Goal: Information Seeking & Learning: Check status

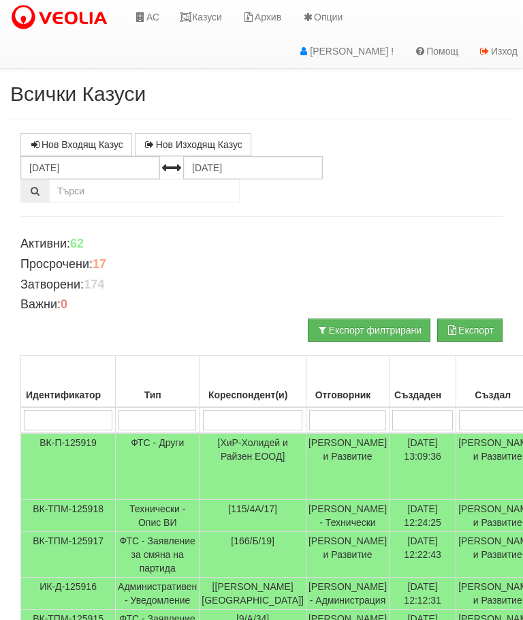
click at [211, 7] on link "Казуси" at bounding box center [201, 17] width 63 height 34
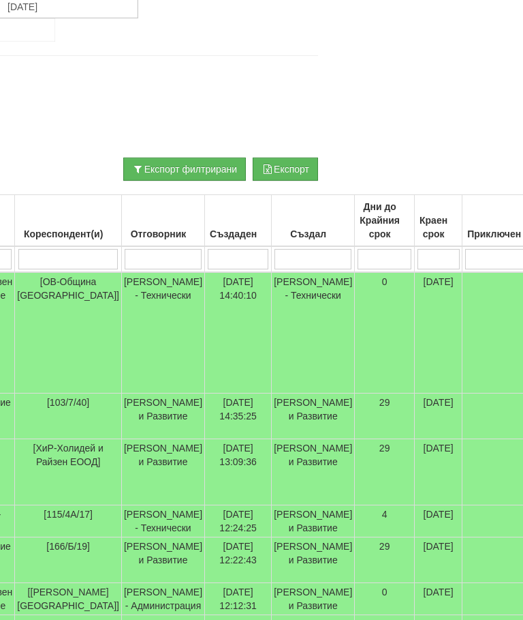
scroll to position [161, 0]
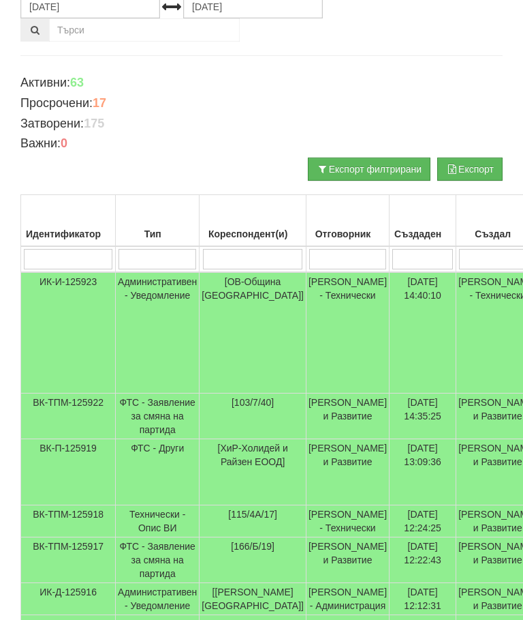
click at [227, 260] on input "search" at bounding box center [253, 259] width 100 height 20
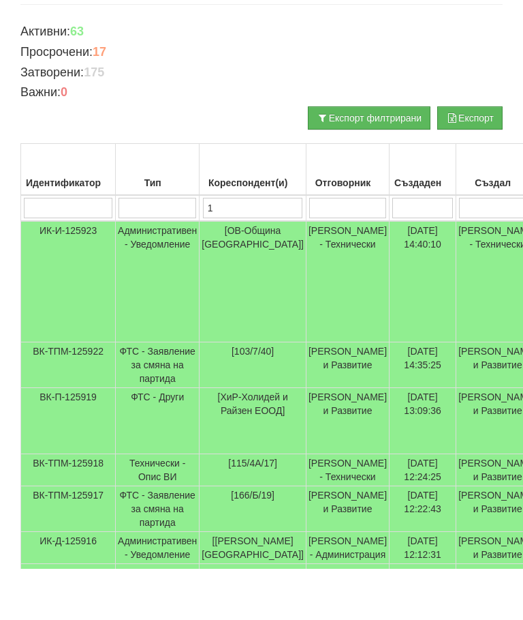
type input "10"
type input "108"
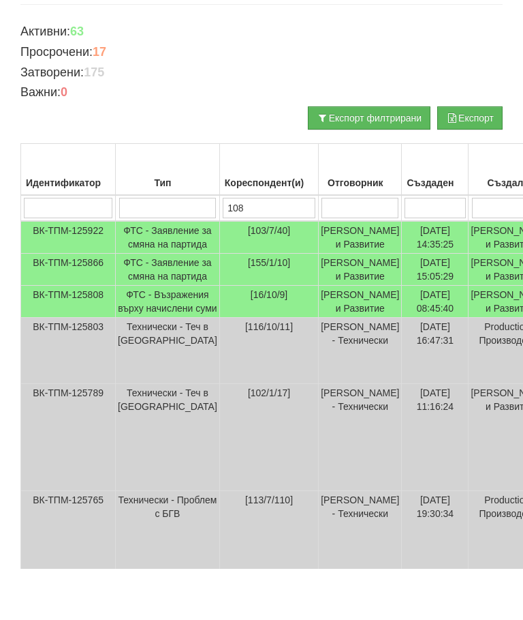
type input "108"
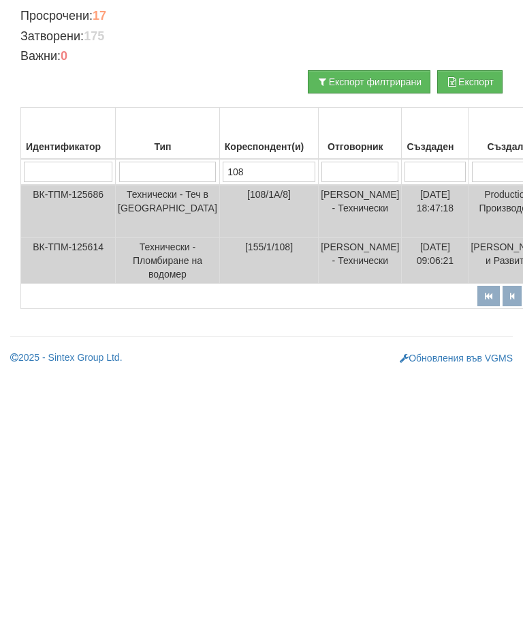
scroll to position [0, 0]
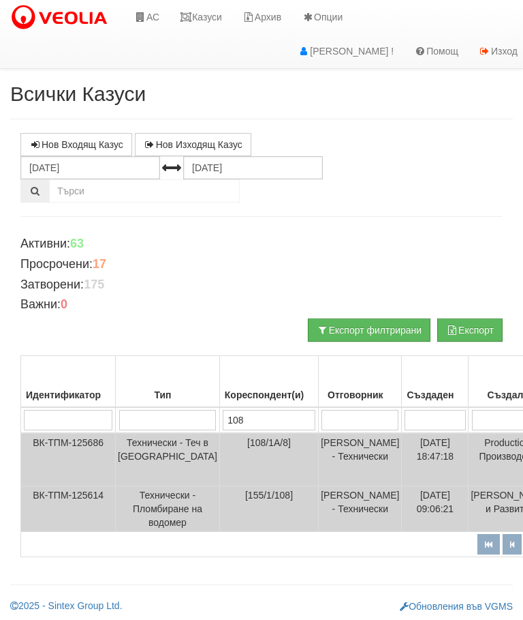
type input "108"
click at [206, 22] on link "Казуси" at bounding box center [201, 17] width 63 height 34
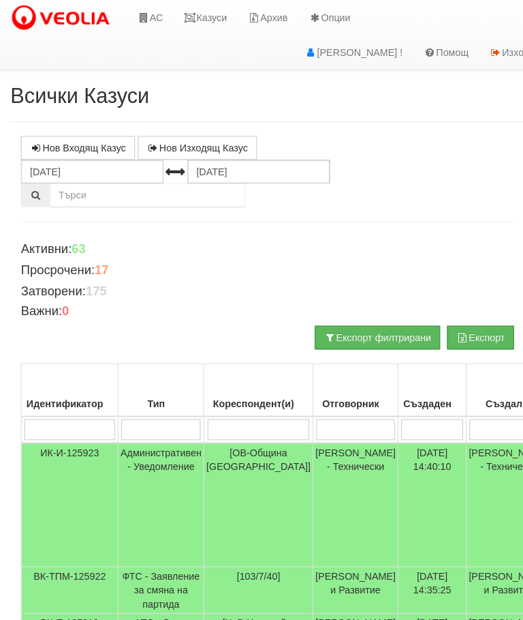
click at [207, 12] on link "Казуси" at bounding box center [201, 17] width 63 height 34
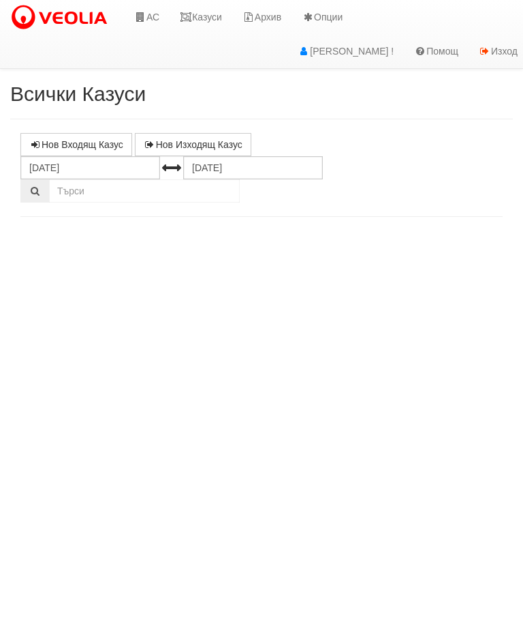
select select "10"
select select "1"
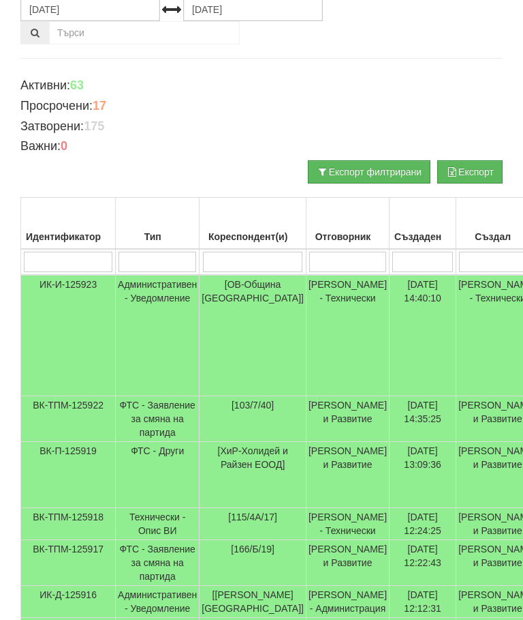
scroll to position [156, 0]
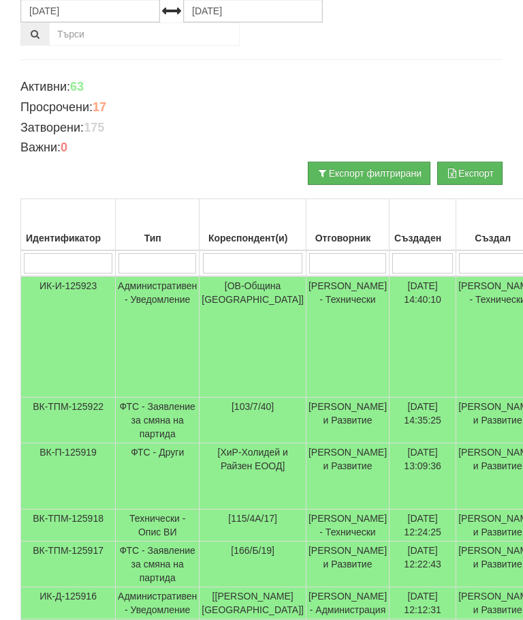
click at [334, 258] on input "search" at bounding box center [347, 264] width 77 height 20
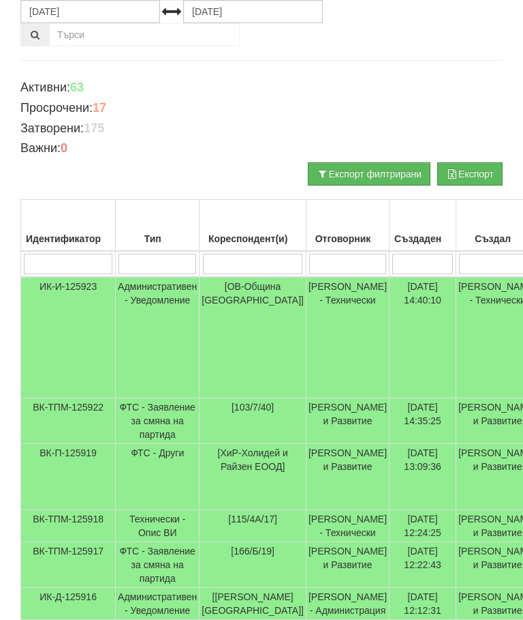
type input "С"
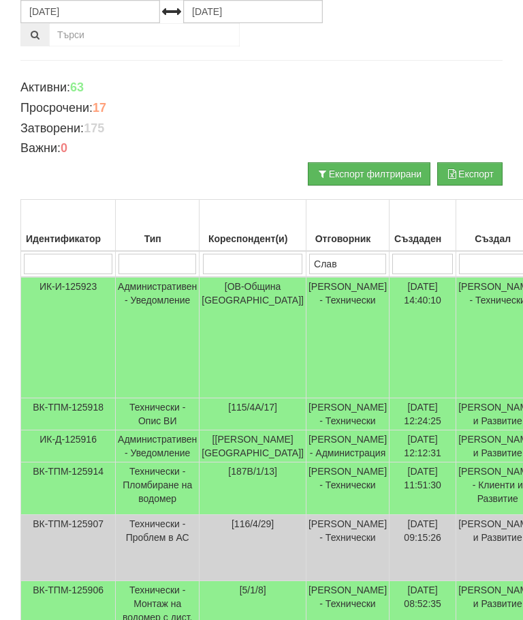
type input "Слави"
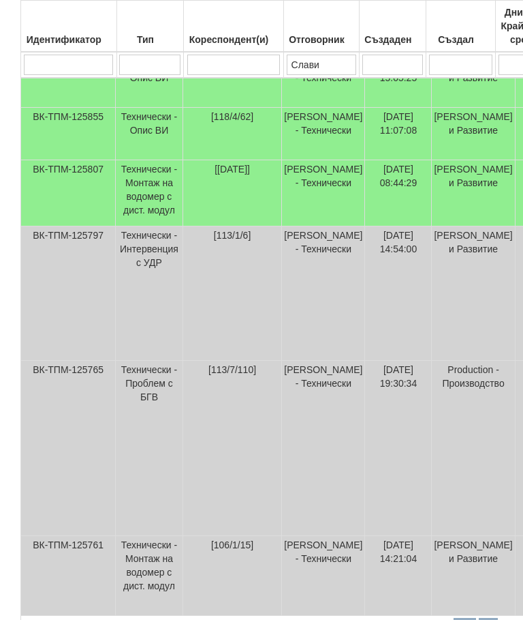
scroll to position [588, 0]
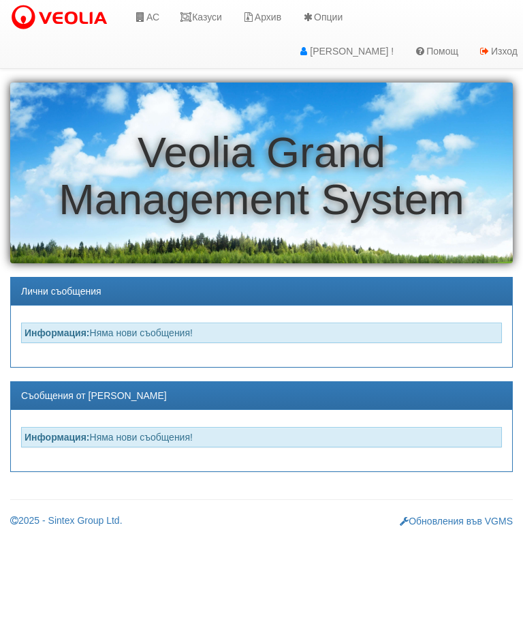
click at [215, 13] on link "Казуси" at bounding box center [201, 17] width 63 height 34
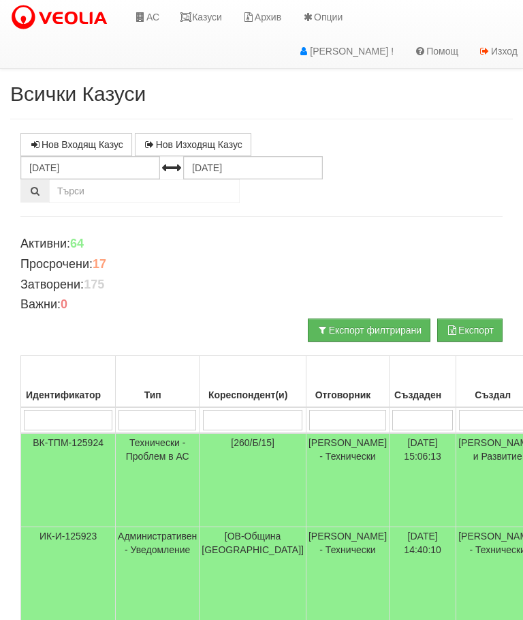
click at [121, 452] on td "Технически - Проблем в АС" at bounding box center [158, 480] width 84 height 94
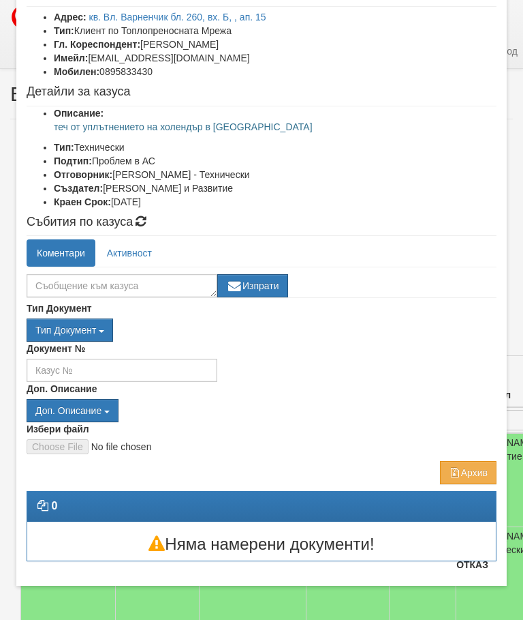
scroll to position [91, 0]
click at [476, 569] on button "Отказ" at bounding box center [472, 564] width 48 height 22
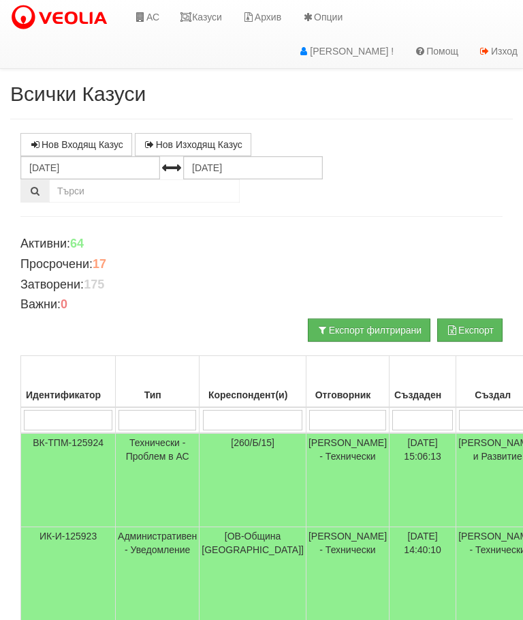
click at [211, 16] on link "Казуси" at bounding box center [201, 17] width 63 height 34
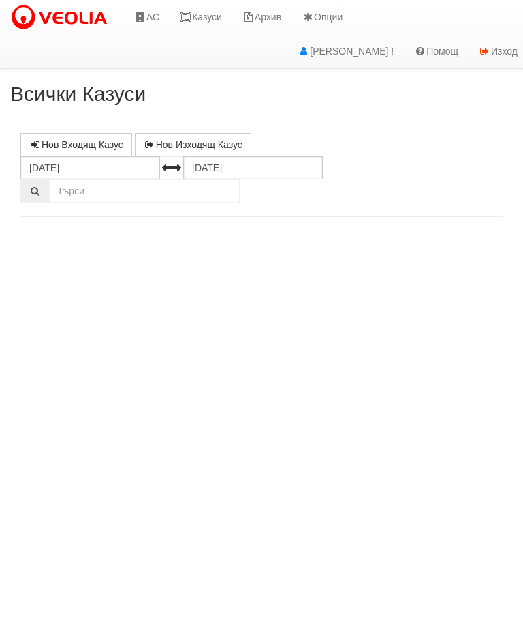
select select "10"
select select "1"
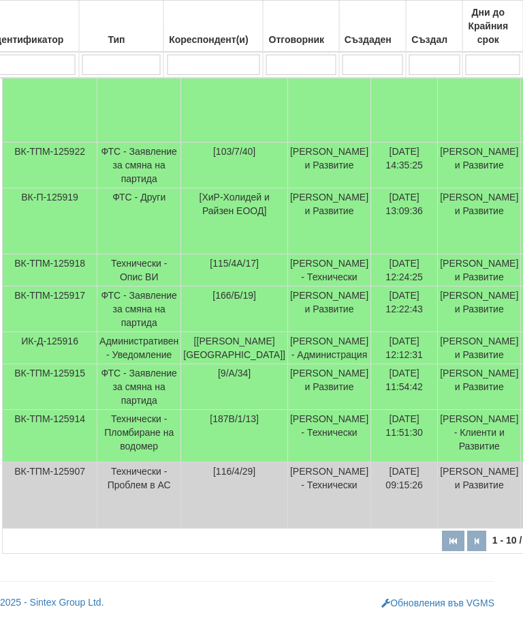
scroll to position [585, 0]
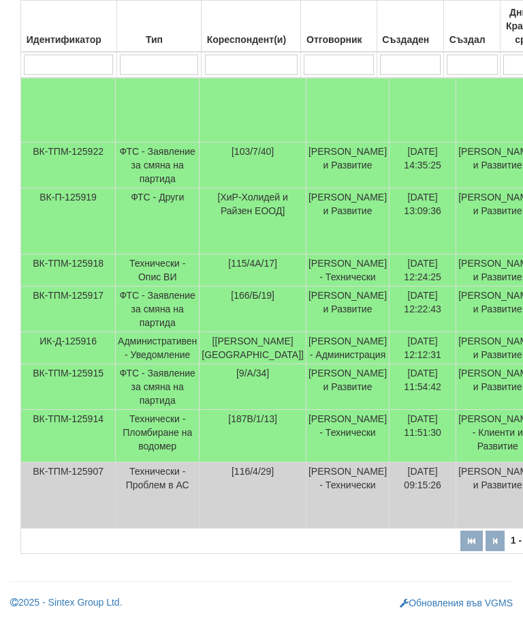
click at [153, 421] on td "Технически - Пломбиране на водомер" at bounding box center [158, 436] width 84 height 52
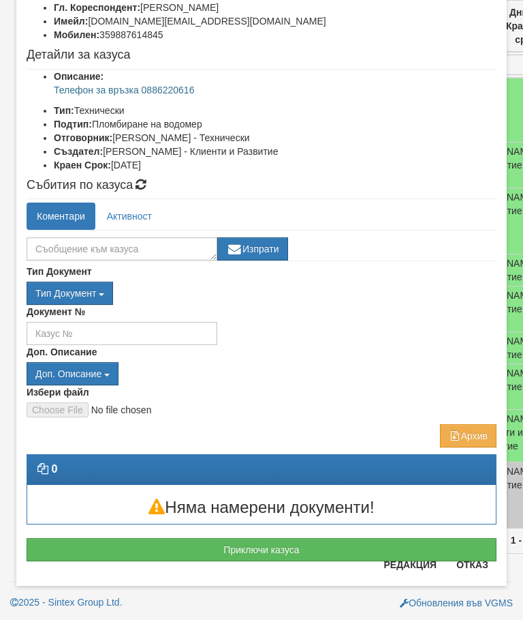
scroll to position [127, 0]
click at [474, 573] on button "Отказ" at bounding box center [472, 564] width 48 height 22
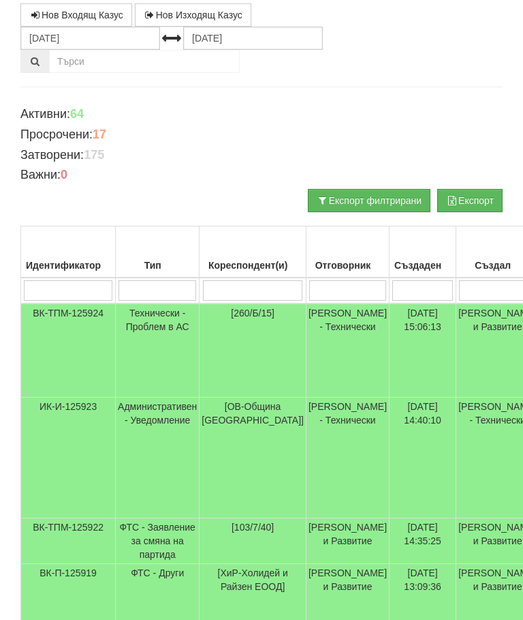
scroll to position [113, 0]
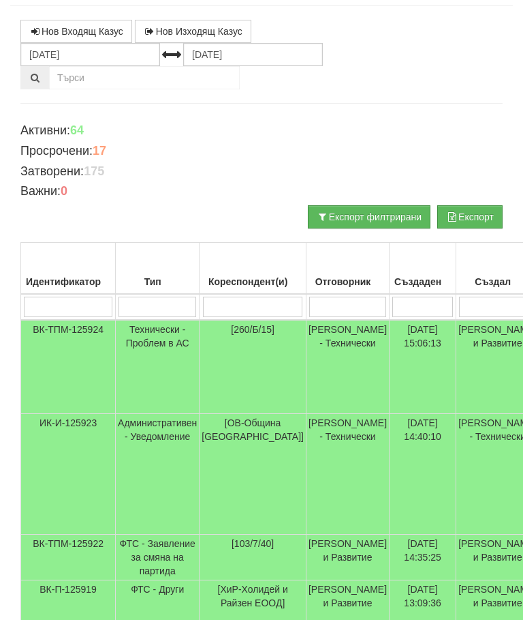
click at [243, 298] on input "search" at bounding box center [253, 306] width 100 height 20
click at [339, 311] on input "search" at bounding box center [347, 306] width 77 height 20
type input "С"
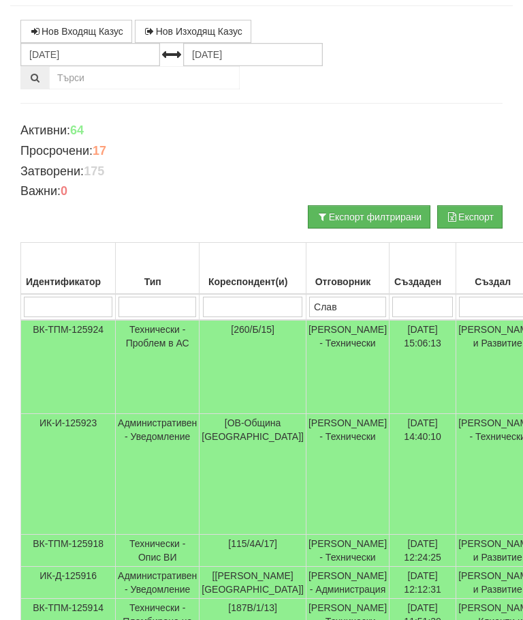
type input "Слави"
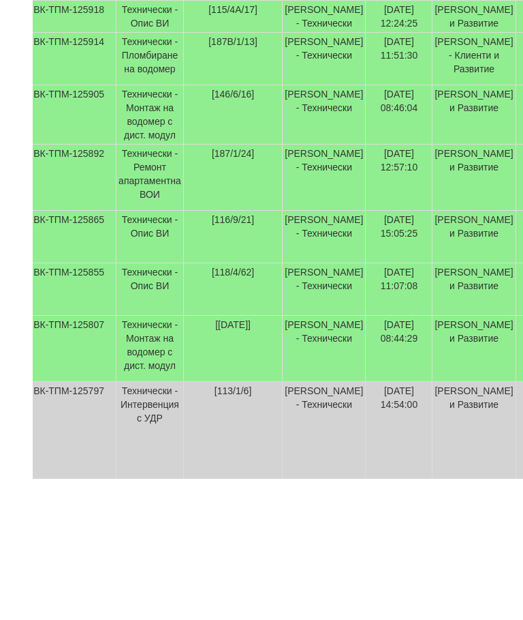
scroll to position [291, 0]
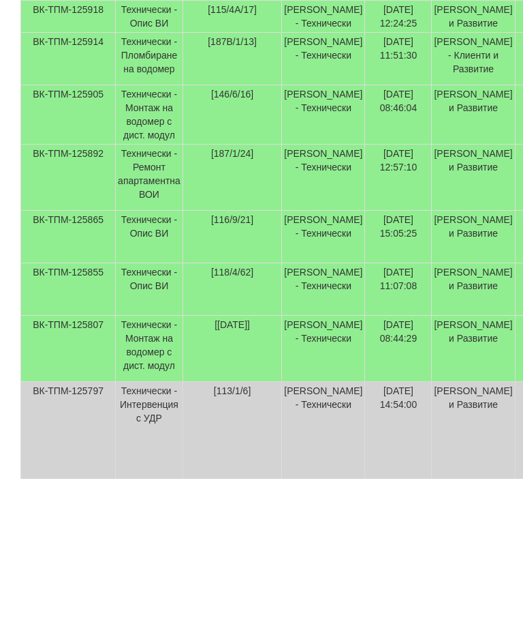
click at [149, 227] on td "Технически - Монтаж на водомер с дист. модул" at bounding box center [149, 256] width 67 height 59
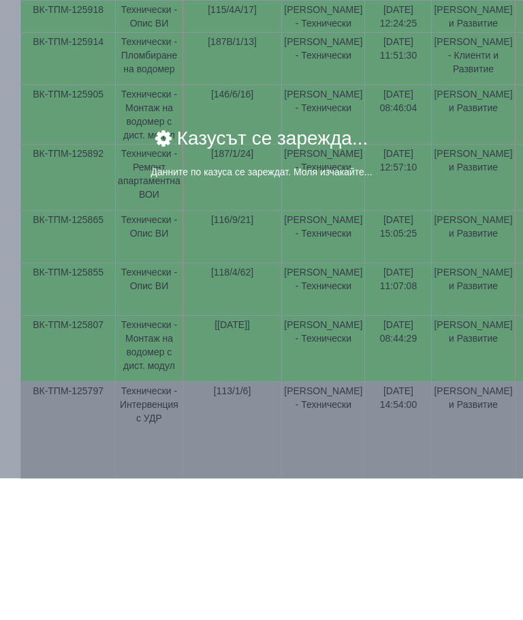
scroll to position [433, 0]
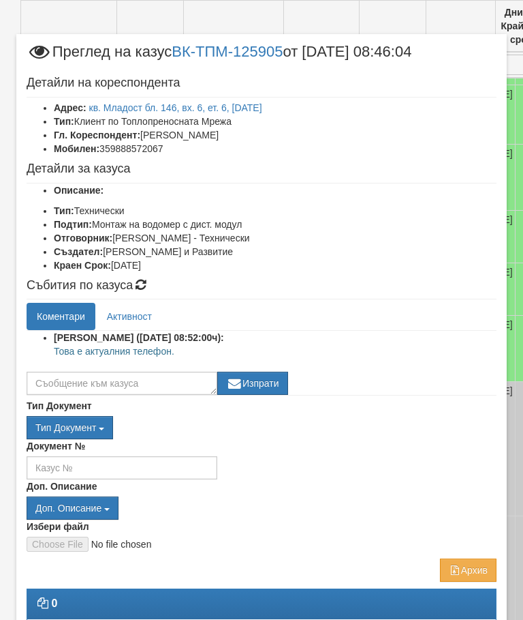
click at [134, 315] on link "Активност" at bounding box center [129, 316] width 65 height 27
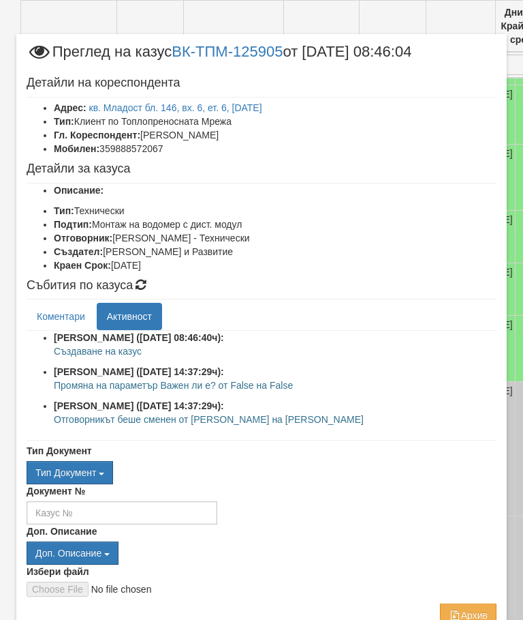
click at [56, 307] on link "Коментари" at bounding box center [61, 316] width 69 height 27
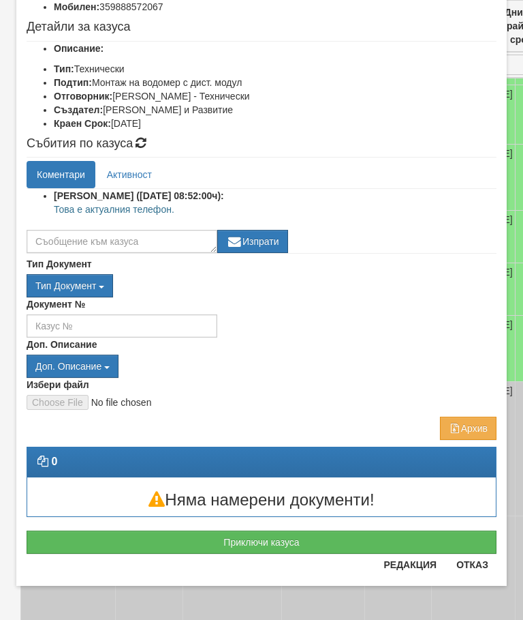
scroll to position [142, 0]
click at [483, 568] on button "Отказ" at bounding box center [472, 564] width 48 height 22
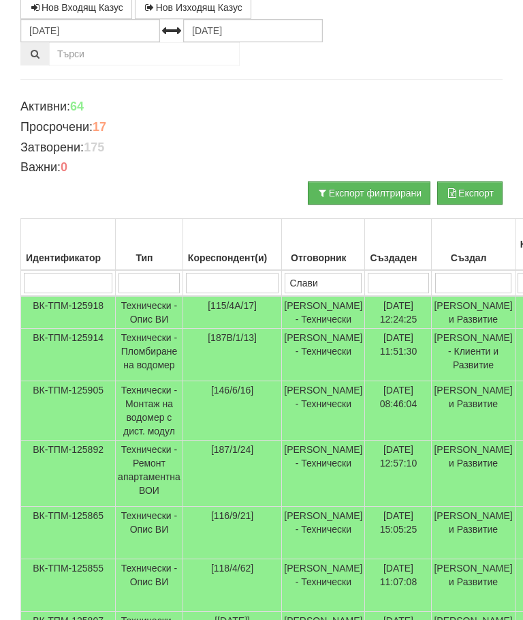
click at [339, 282] on input "Слави" at bounding box center [323, 283] width 77 height 20
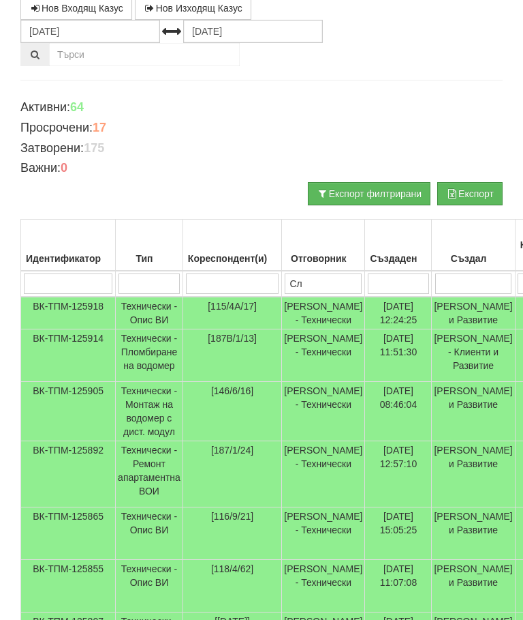
type input "С"
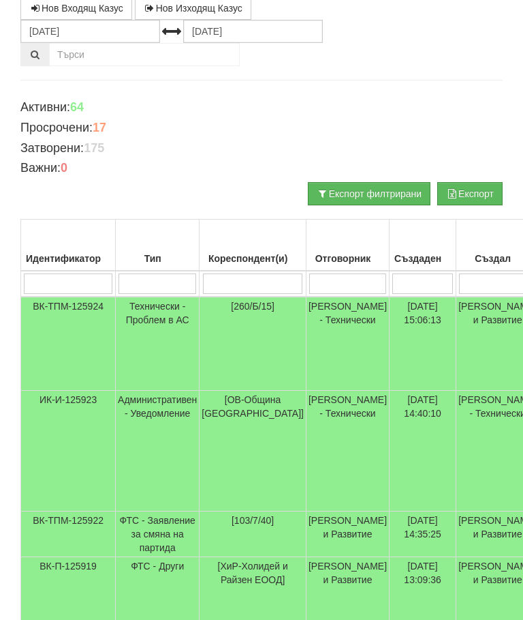
type input "Д"
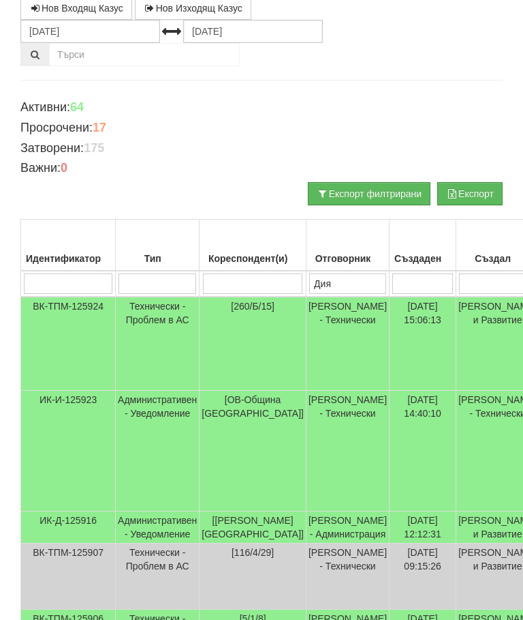
type input "Диян"
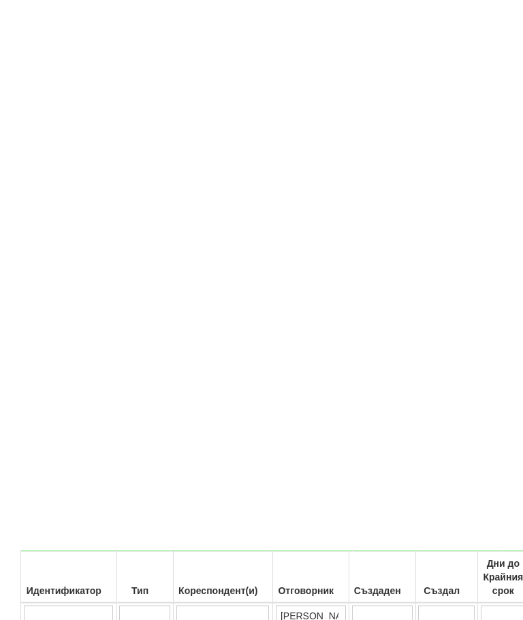
scroll to position [687, 239]
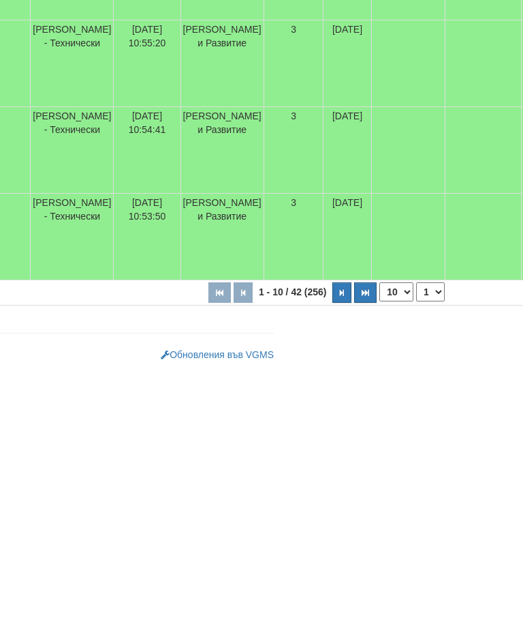
type input "Диян"
click at [333, 530] on button "button" at bounding box center [342, 540] width 19 height 20
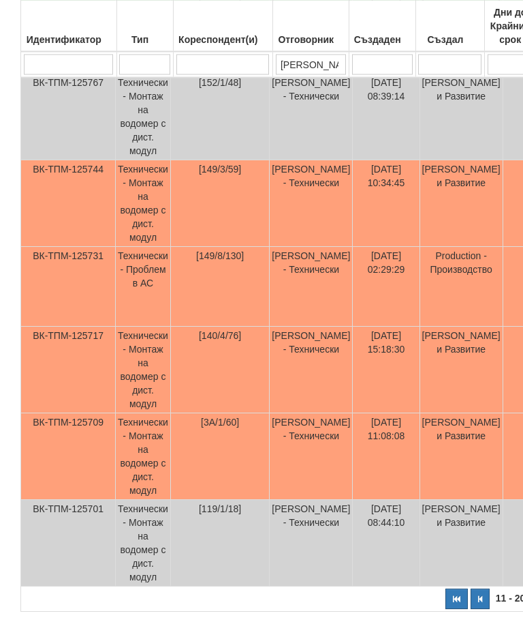
scroll to position [714, 0]
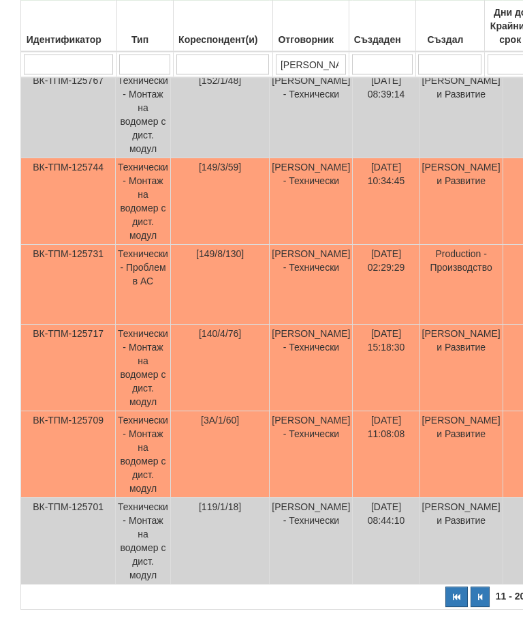
click at [453, 597] on icon "button" at bounding box center [456, 597] width 7 height 7
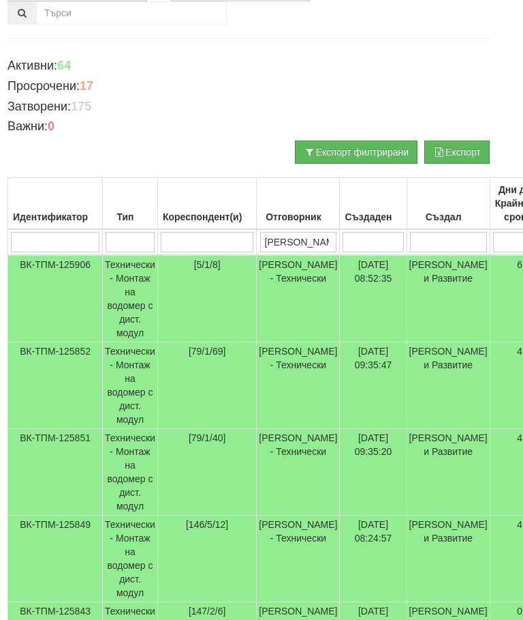
scroll to position [178, 13]
click at [134, 450] on td "Технически - Монтаж на водомер с дист. модул" at bounding box center [130, 472] width 55 height 87
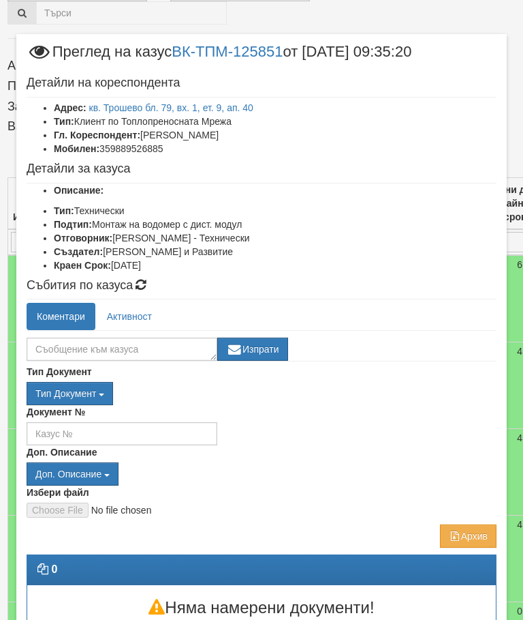
click at [132, 311] on link "Активност" at bounding box center [129, 316] width 65 height 27
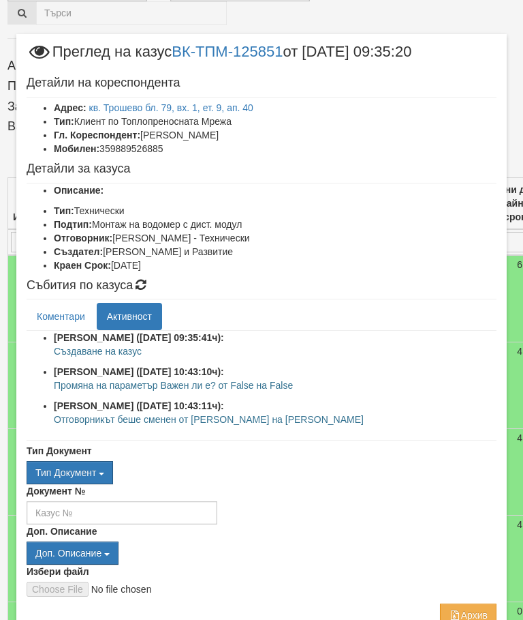
click at [57, 311] on link "Коментари" at bounding box center [61, 316] width 69 height 27
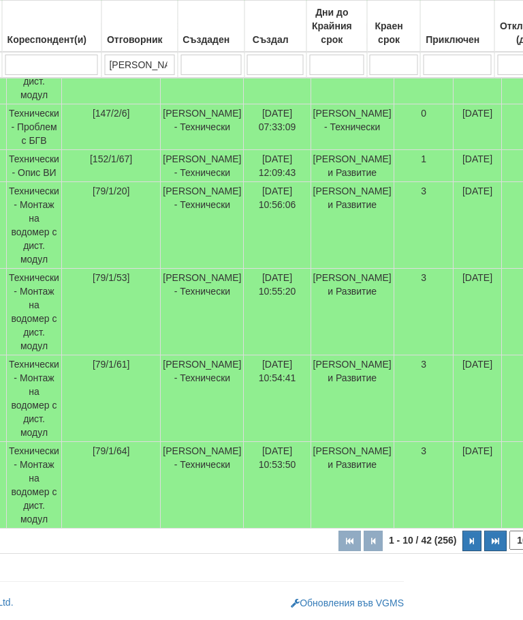
scroll to position [687, 170]
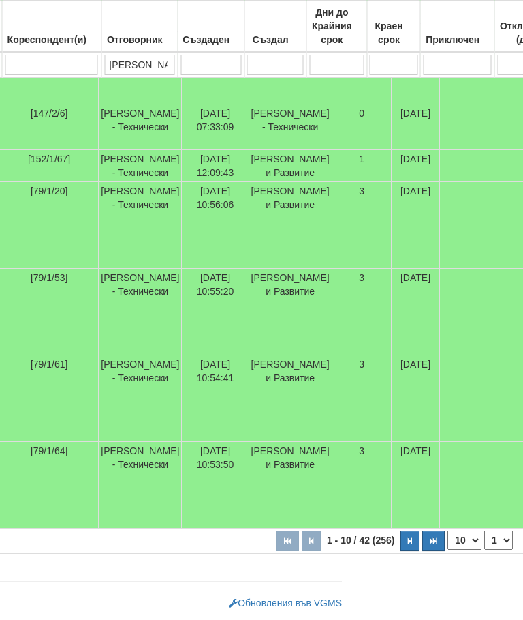
click at [401, 541] on button "button" at bounding box center [410, 540] width 19 height 20
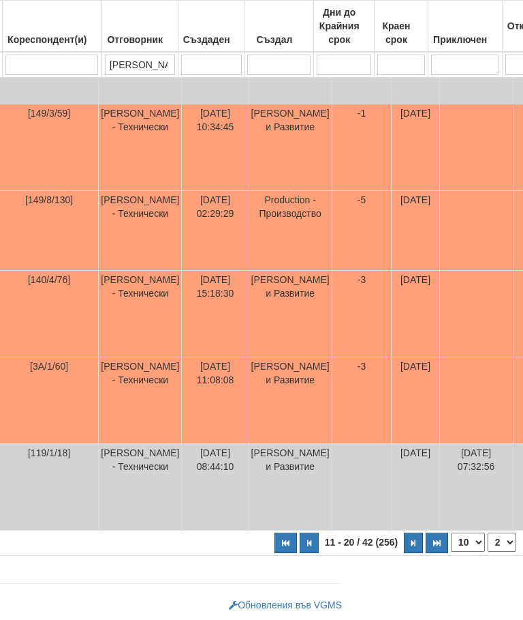
click at [404, 542] on button "button" at bounding box center [413, 542] width 19 height 20
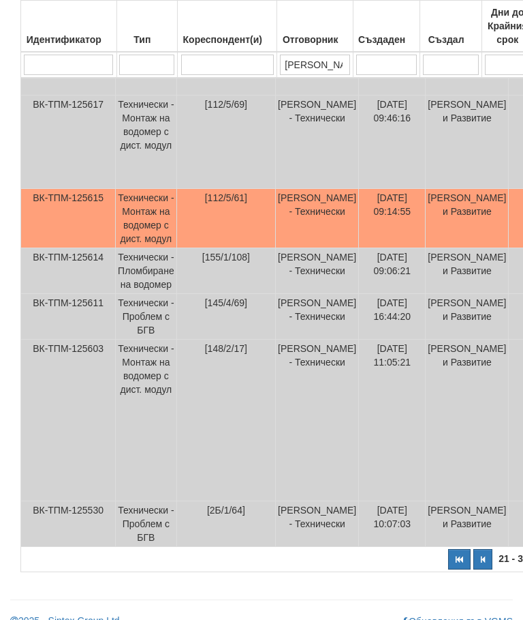
scroll to position [636, 0]
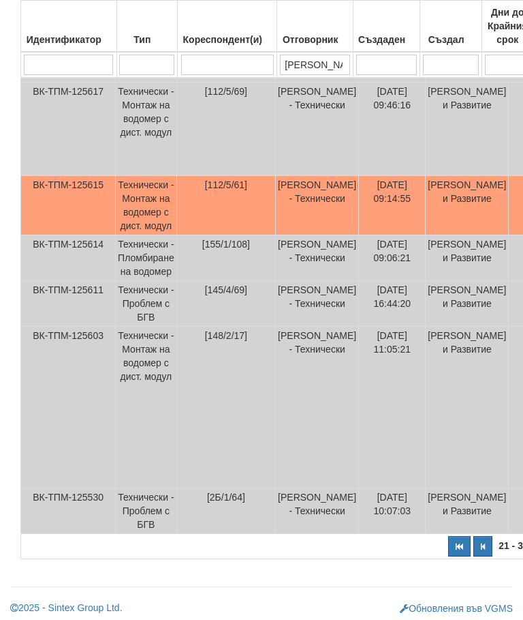
click at [456, 550] on icon "button" at bounding box center [459, 546] width 7 height 7
select select "1"
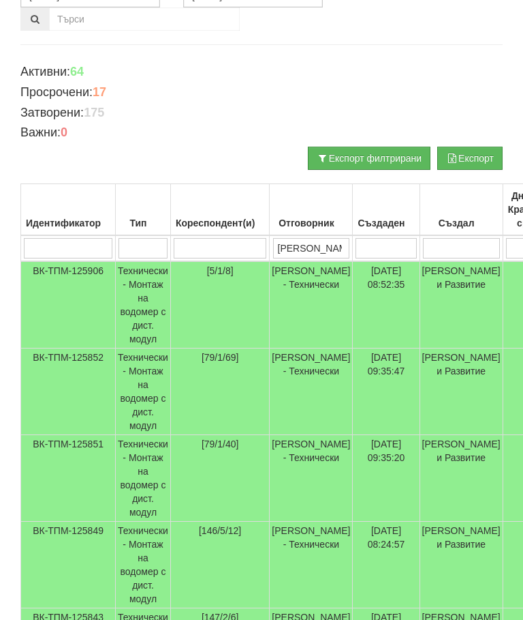
scroll to position [155, 0]
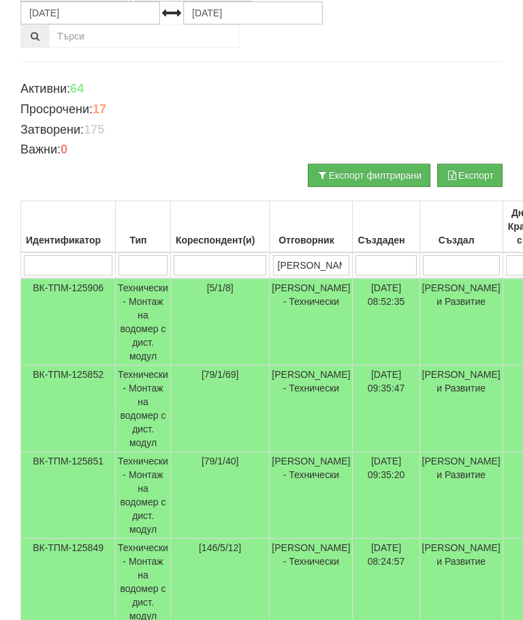
click at [322, 268] on input "Диян" at bounding box center [311, 265] width 77 height 20
type input "Д"
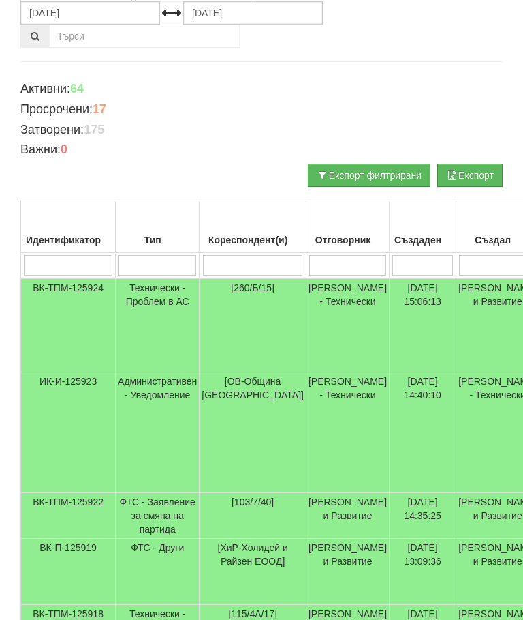
scroll to position [0, 0]
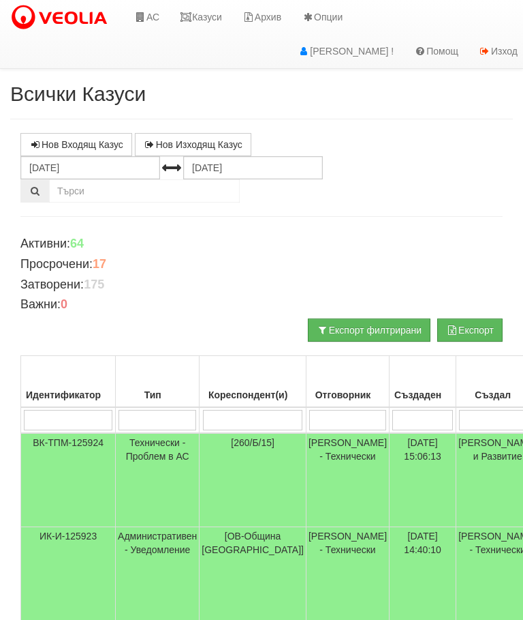
click at [204, 19] on link "Казуси" at bounding box center [201, 17] width 63 height 34
click at [208, 8] on link "Казуси" at bounding box center [201, 17] width 63 height 34
click at [162, 453] on td "Технически - Проблем в АС" at bounding box center [158, 480] width 84 height 94
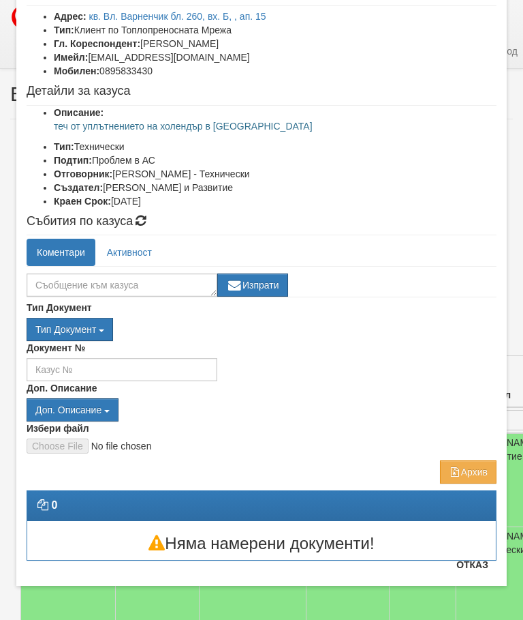
scroll to position [91, 0]
click at [481, 575] on button "Отказ" at bounding box center [472, 564] width 48 height 22
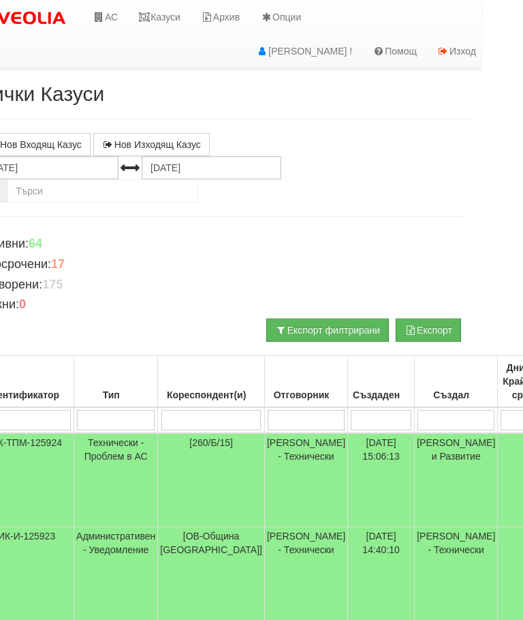
scroll to position [0, 43]
click at [161, 18] on link "Казуси" at bounding box center [158, 17] width 63 height 34
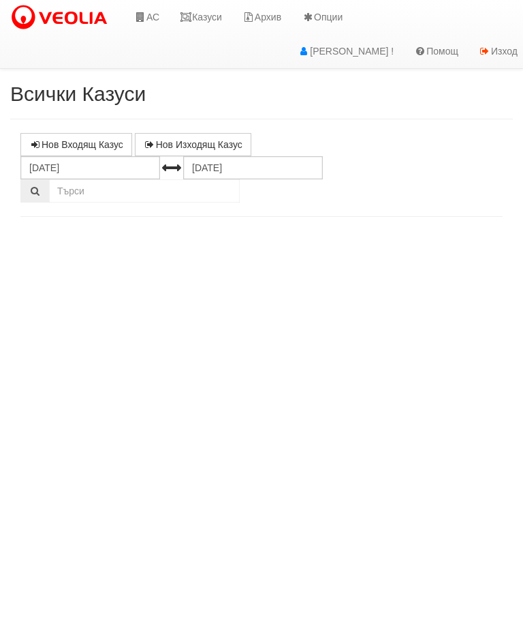
select select "10"
select select "1"
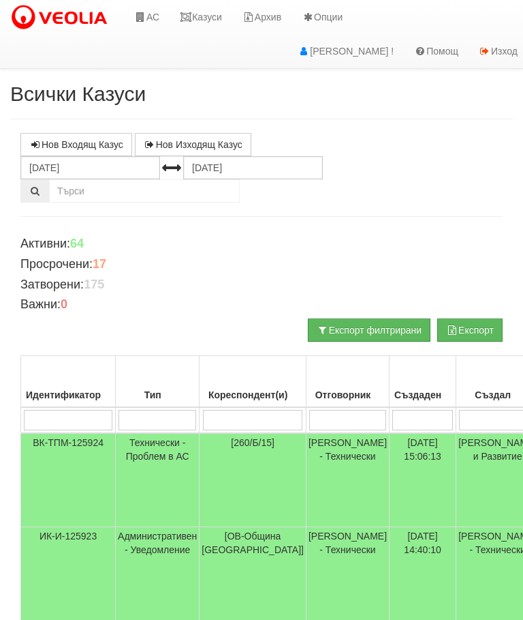
click at [209, 20] on link "Казуси" at bounding box center [201, 17] width 63 height 34
click at [206, 18] on link "Казуси" at bounding box center [201, 17] width 63 height 34
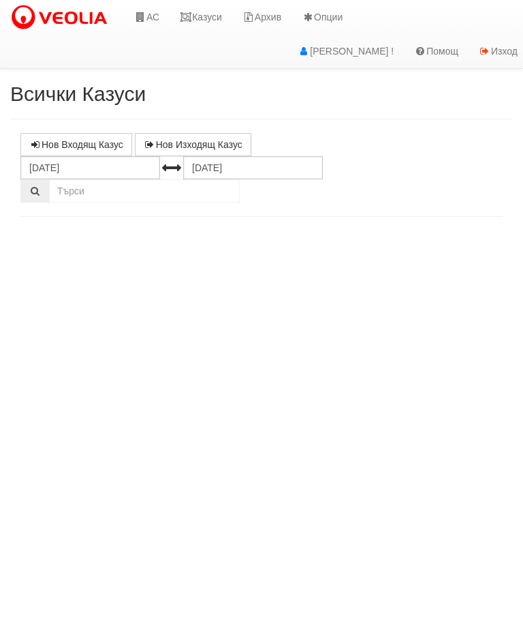
select select "10"
select select "1"
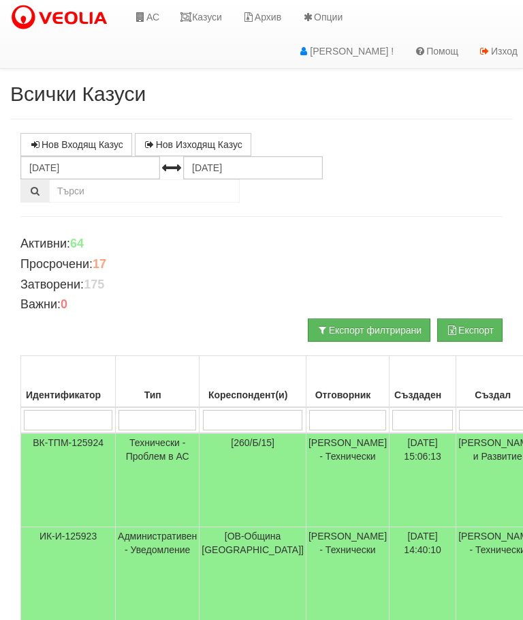
click at [213, 13] on link "Казуси" at bounding box center [201, 17] width 63 height 34
click at [213, 27] on link "Казуси" at bounding box center [201, 17] width 63 height 34
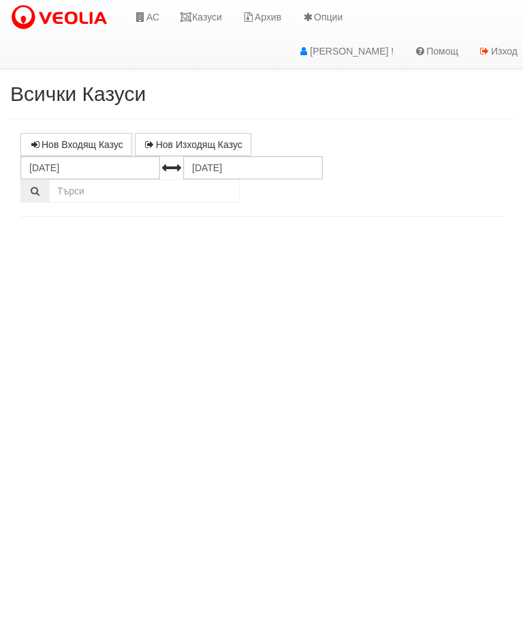
select select "10"
select select "1"
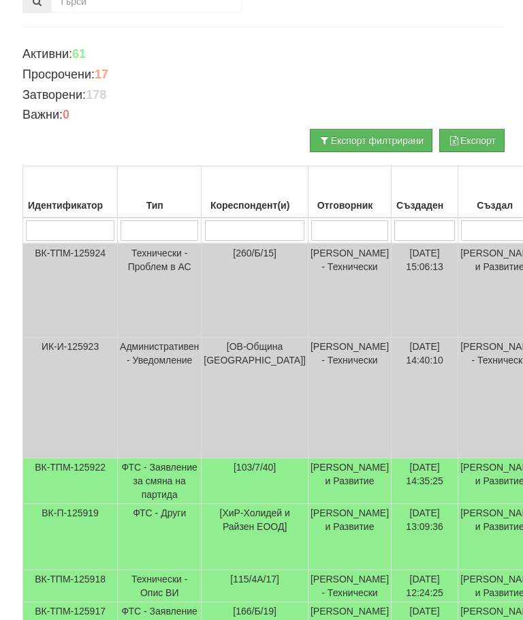
scroll to position [190, 0]
